Goal: Task Accomplishment & Management: Complete application form

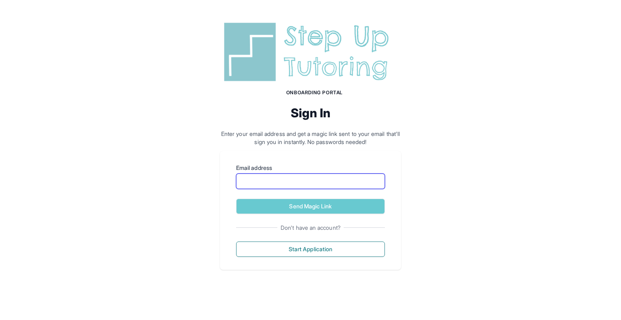
click at [280, 183] on input "Email address" at bounding box center [310, 180] width 149 height 15
type input "**********"
click at [294, 208] on button "Send Magic Link" at bounding box center [310, 205] width 149 height 15
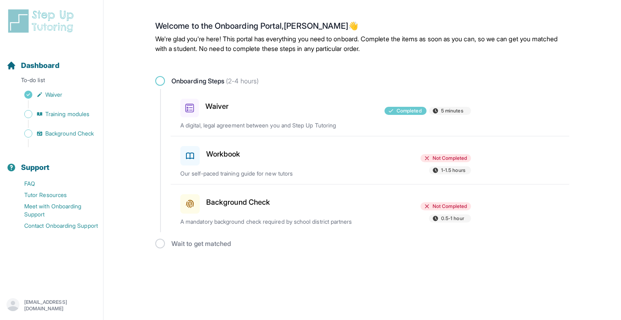
click at [219, 155] on h3 "Workbook" at bounding box center [223, 153] width 34 height 11
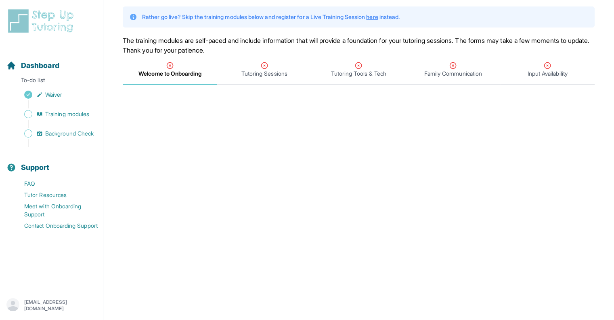
scroll to position [48, 0]
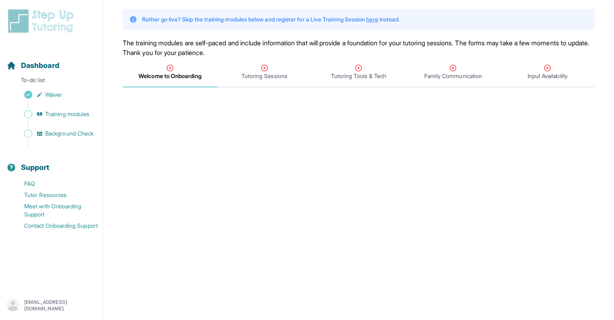
click at [263, 71] on icon "Tabs" at bounding box center [265, 68] width 8 height 8
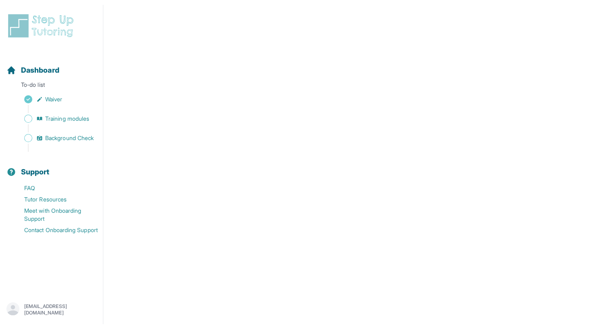
scroll to position [208, 0]
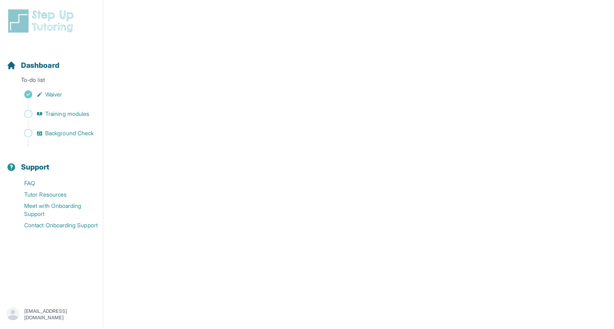
click at [0, 191] on nav "Dashboard To-do list Waiver Training modules Background Check Support FAQ Tutor…" at bounding box center [51, 171] width 103 height 248
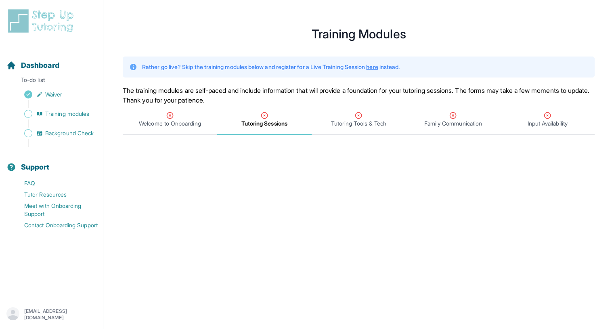
click at [162, 111] on div "Welcome to Onboarding" at bounding box center [169, 119] width 91 height 16
click at [256, 114] on div "Tutoring Sessions" at bounding box center [264, 119] width 91 height 16
click at [261, 127] on span "Tutoring Sessions" at bounding box center [265, 124] width 46 height 8
click at [267, 119] on icon "Tabs" at bounding box center [265, 115] width 8 height 8
click at [350, 128] on span "Tutoring Tools & Tech" at bounding box center [359, 120] width 95 height 30
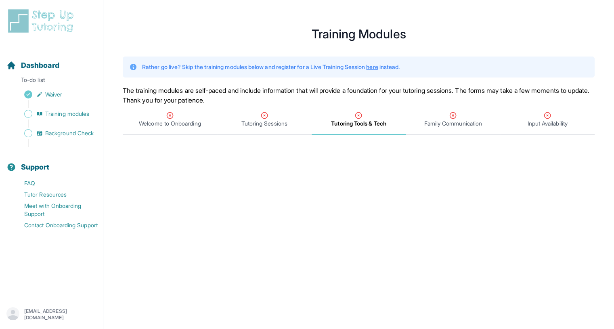
click at [250, 125] on span "Tutoring Sessions" at bounding box center [265, 124] width 46 height 8
click at [187, 124] on span "Welcome to Onboarding" at bounding box center [170, 124] width 62 height 8
click at [184, 113] on div "Welcome to Onboarding" at bounding box center [169, 119] width 91 height 16
click at [245, 127] on span "Tutoring Sessions" at bounding box center [265, 124] width 46 height 8
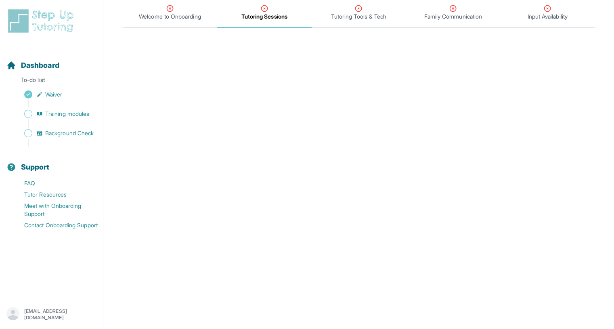
scroll to position [107, 0]
click at [348, 14] on span "Tutoring Tools & Tech" at bounding box center [358, 16] width 55 height 8
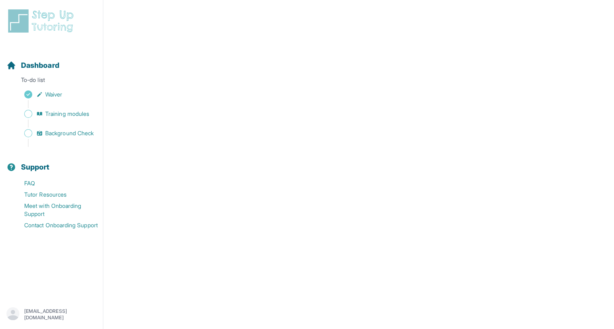
scroll to position [153, 0]
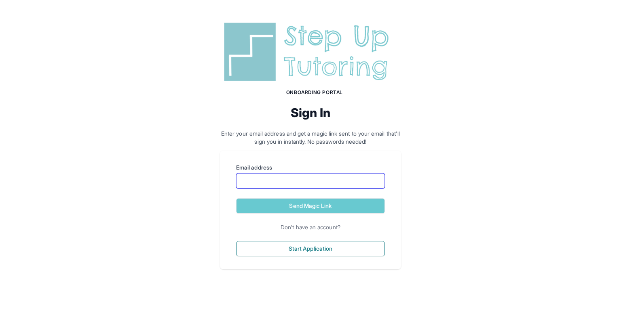
click at [294, 177] on input "Email address" at bounding box center [310, 180] width 149 height 15
type input "**********"
click at [300, 203] on button "Send Magic Link" at bounding box center [310, 205] width 149 height 15
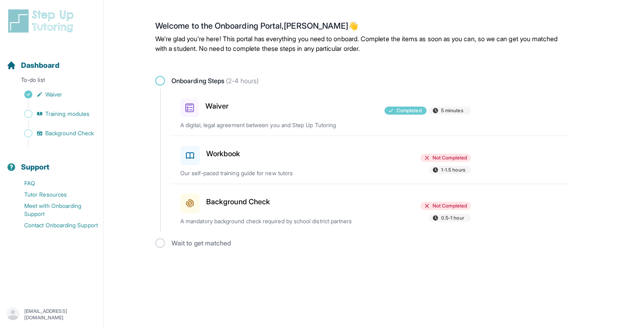
click at [448, 155] on span "Not Completed" at bounding box center [449, 158] width 34 height 6
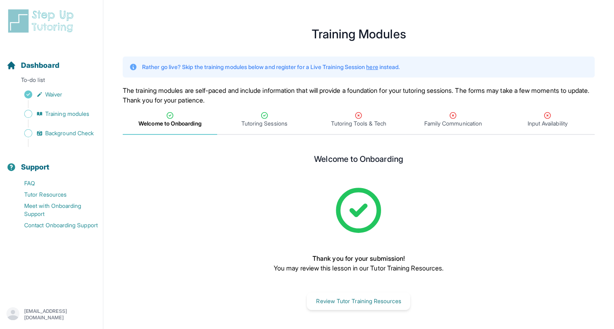
click at [348, 118] on div "Tutoring Tools & Tech" at bounding box center [358, 119] width 91 height 16
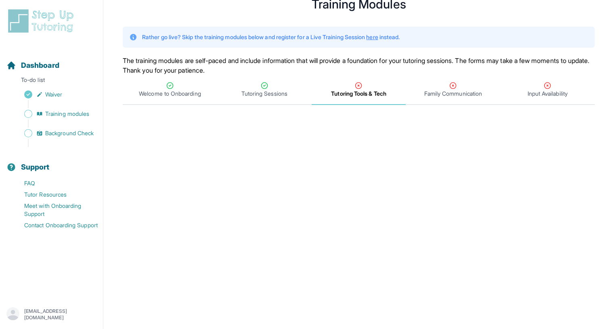
scroll to position [7, 0]
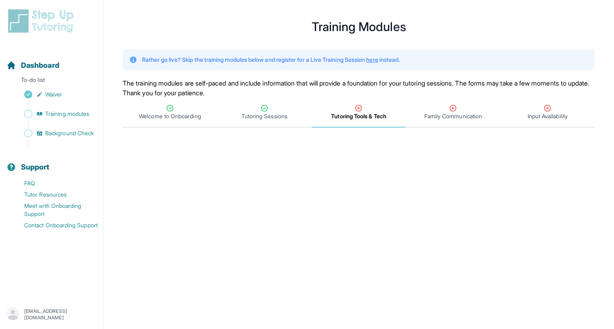
click at [446, 116] on span "Family Communication" at bounding box center [454, 116] width 58 height 8
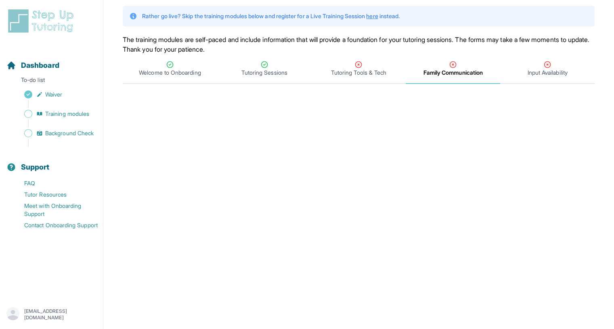
scroll to position [51, 0]
click at [549, 78] on span "Input Availability" at bounding box center [548, 69] width 95 height 30
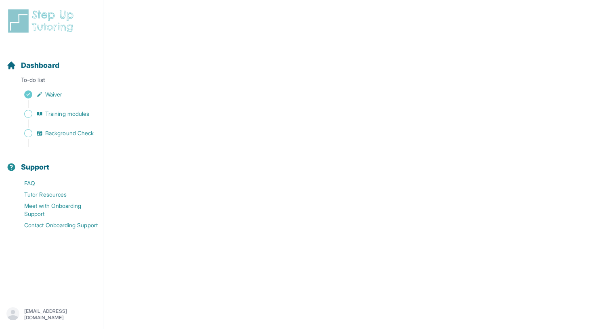
scroll to position [0, 0]
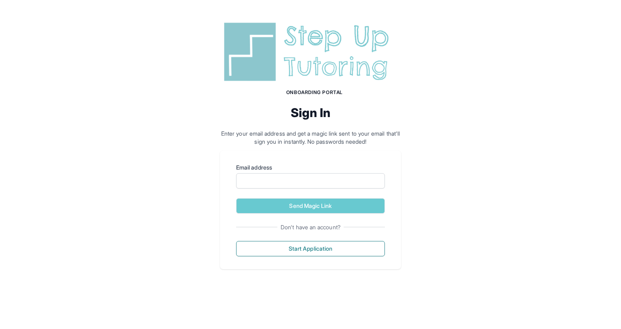
click at [292, 189] on form "Email address Send Magic Link" at bounding box center [310, 189] width 149 height 50
click at [286, 184] on input "Email address" at bounding box center [310, 180] width 149 height 15
type input "**********"
click at [302, 202] on button "Send Magic Link" at bounding box center [310, 205] width 149 height 15
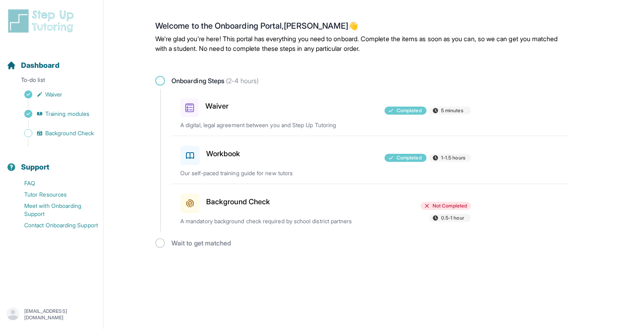
click at [265, 201] on h3 "Background Check" at bounding box center [238, 201] width 64 height 11
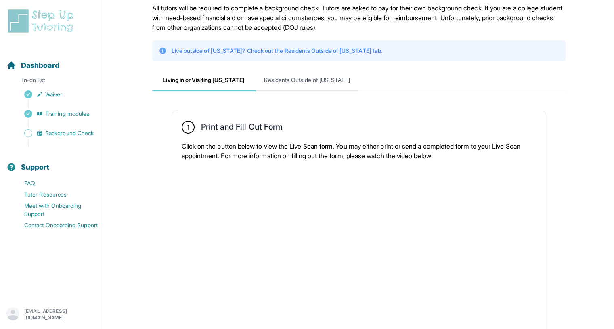
scroll to position [27, 0]
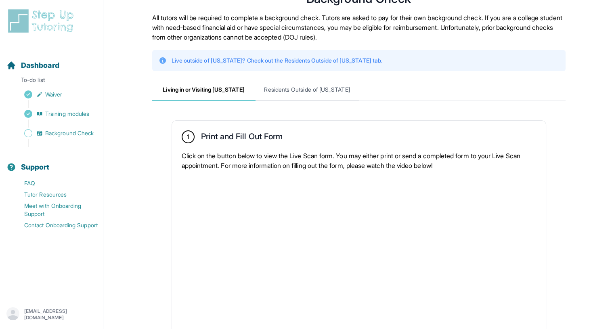
click at [300, 92] on span "Residents Outside of [US_STATE]" at bounding box center [307, 90] width 103 height 22
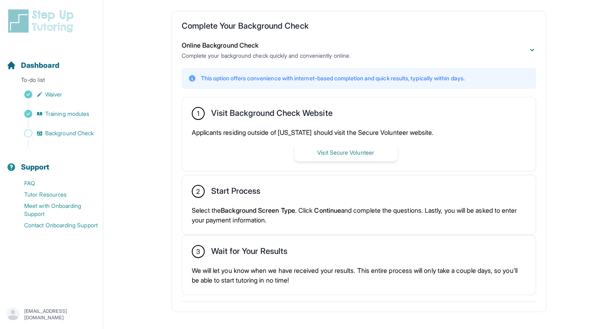
scroll to position [149, 0]
